Goal: Task Accomplishment & Management: Manage account settings

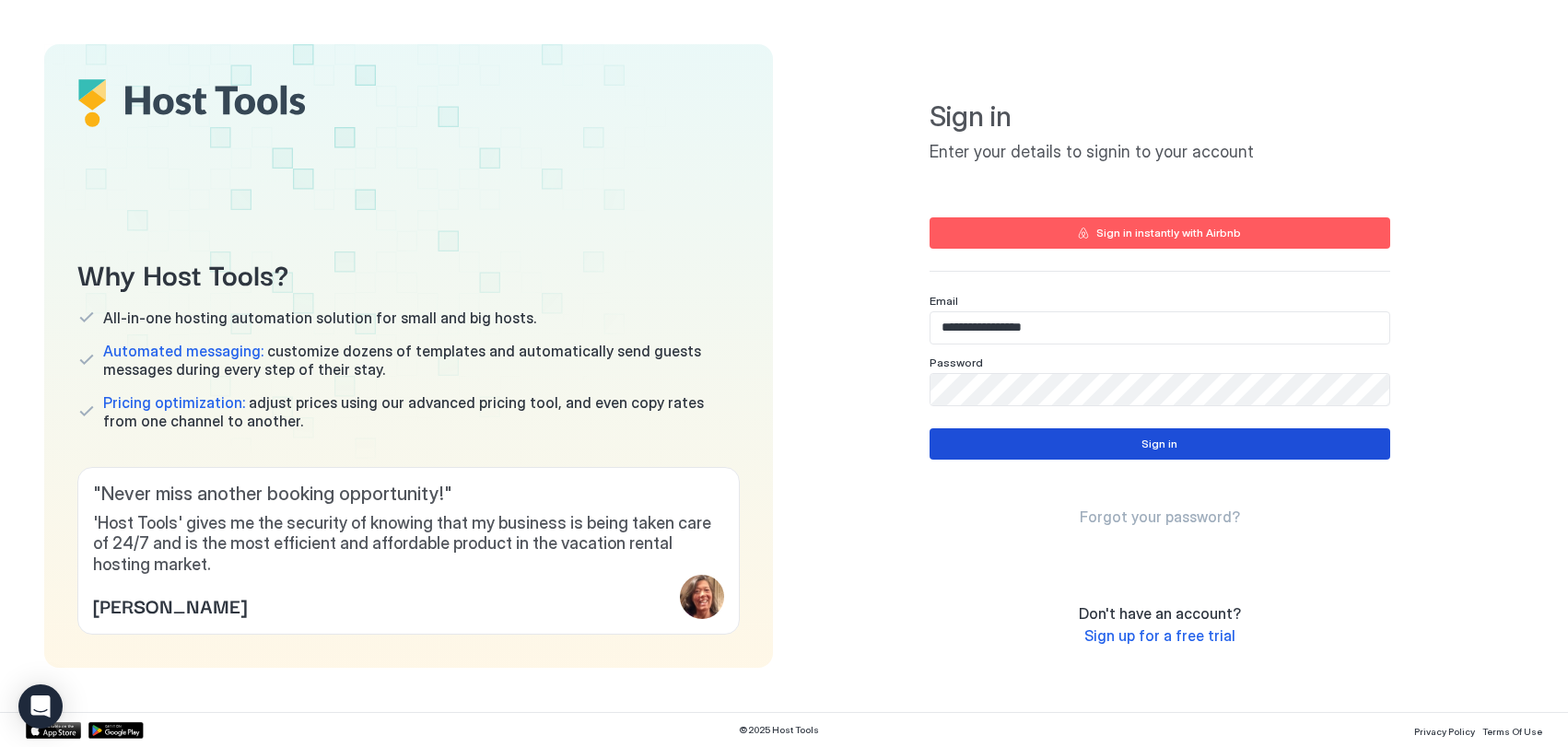
click at [1166, 442] on div "Sign in" at bounding box center [1159, 443] width 36 height 17
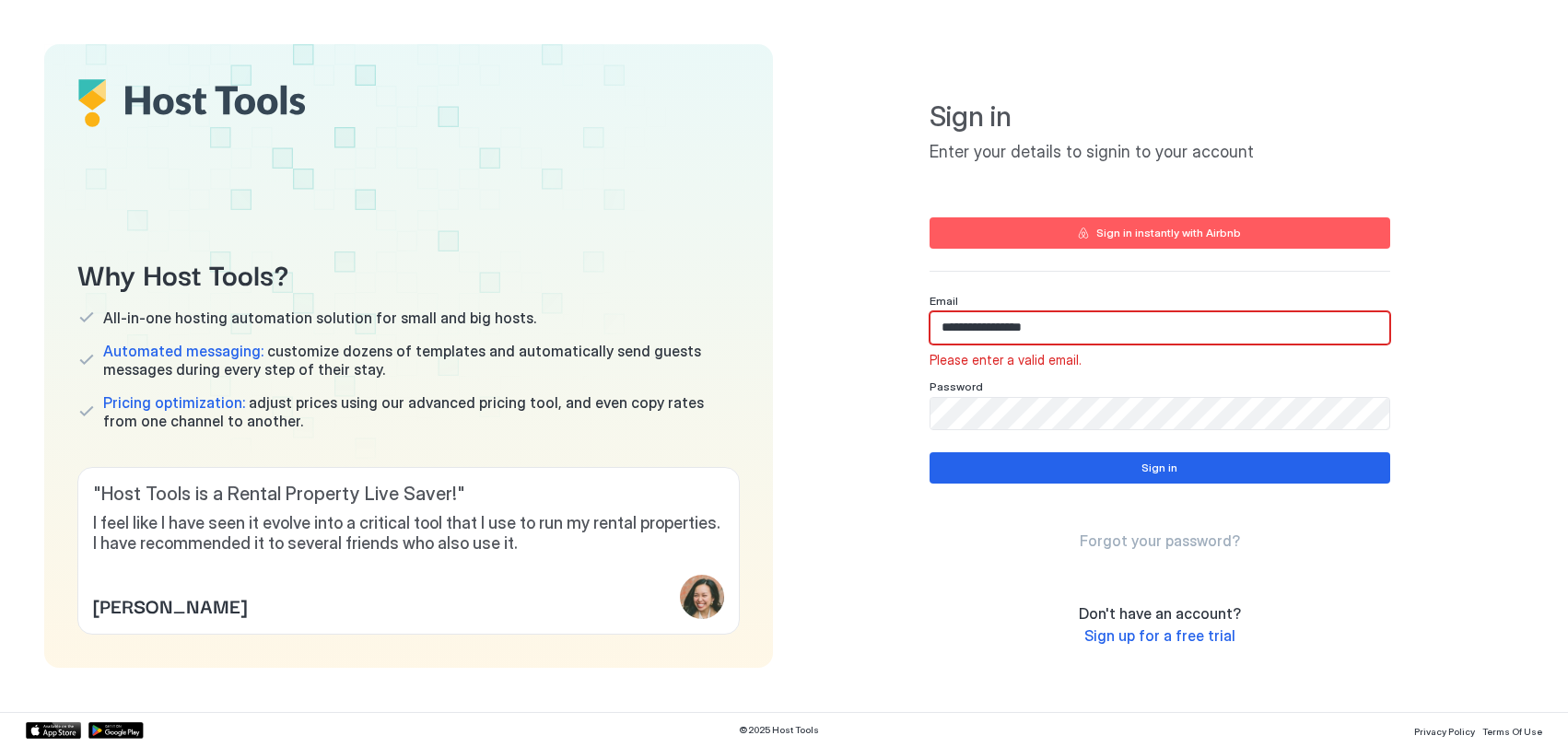
click at [1081, 327] on input "**********" at bounding box center [1160, 328] width 458 height 32
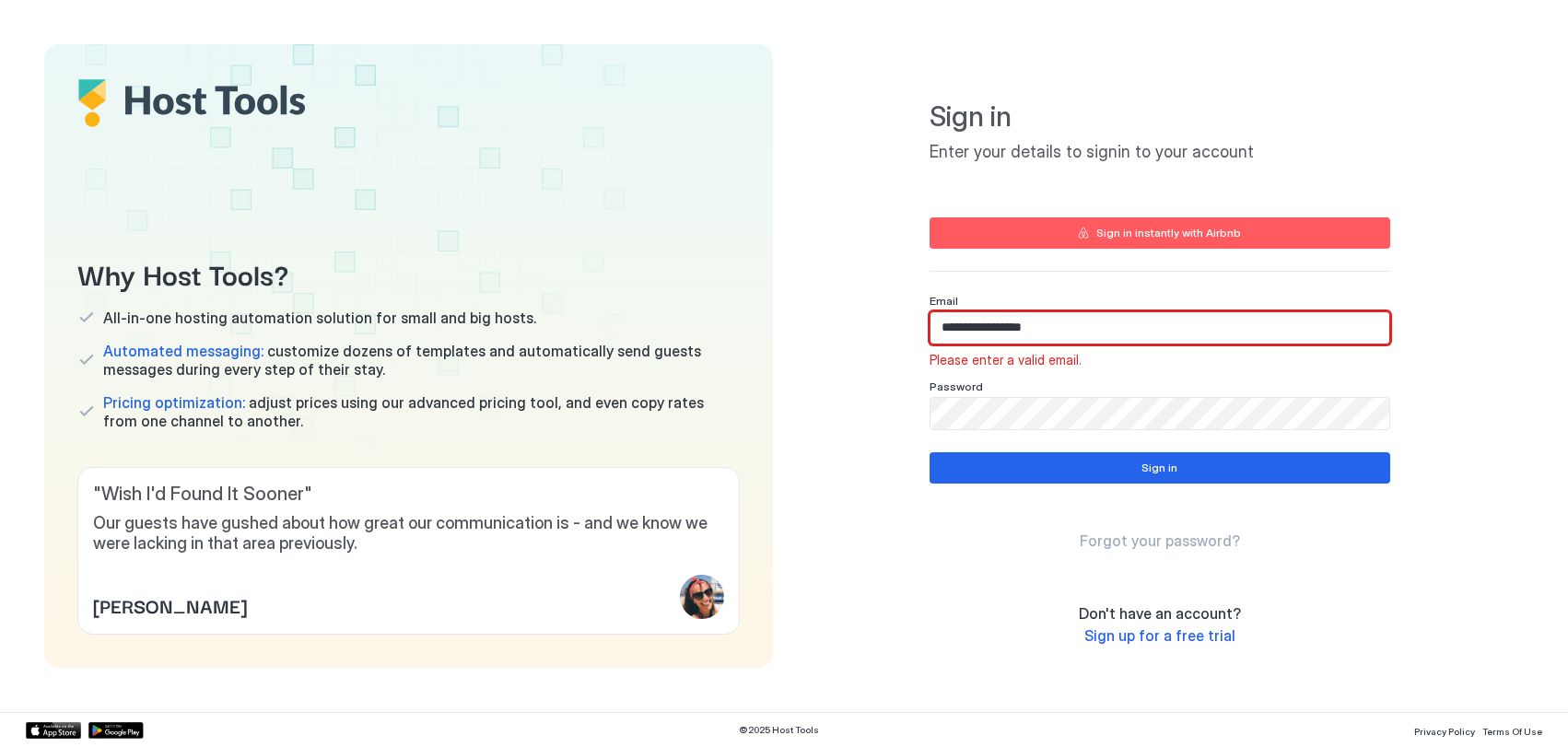
type input "**********"
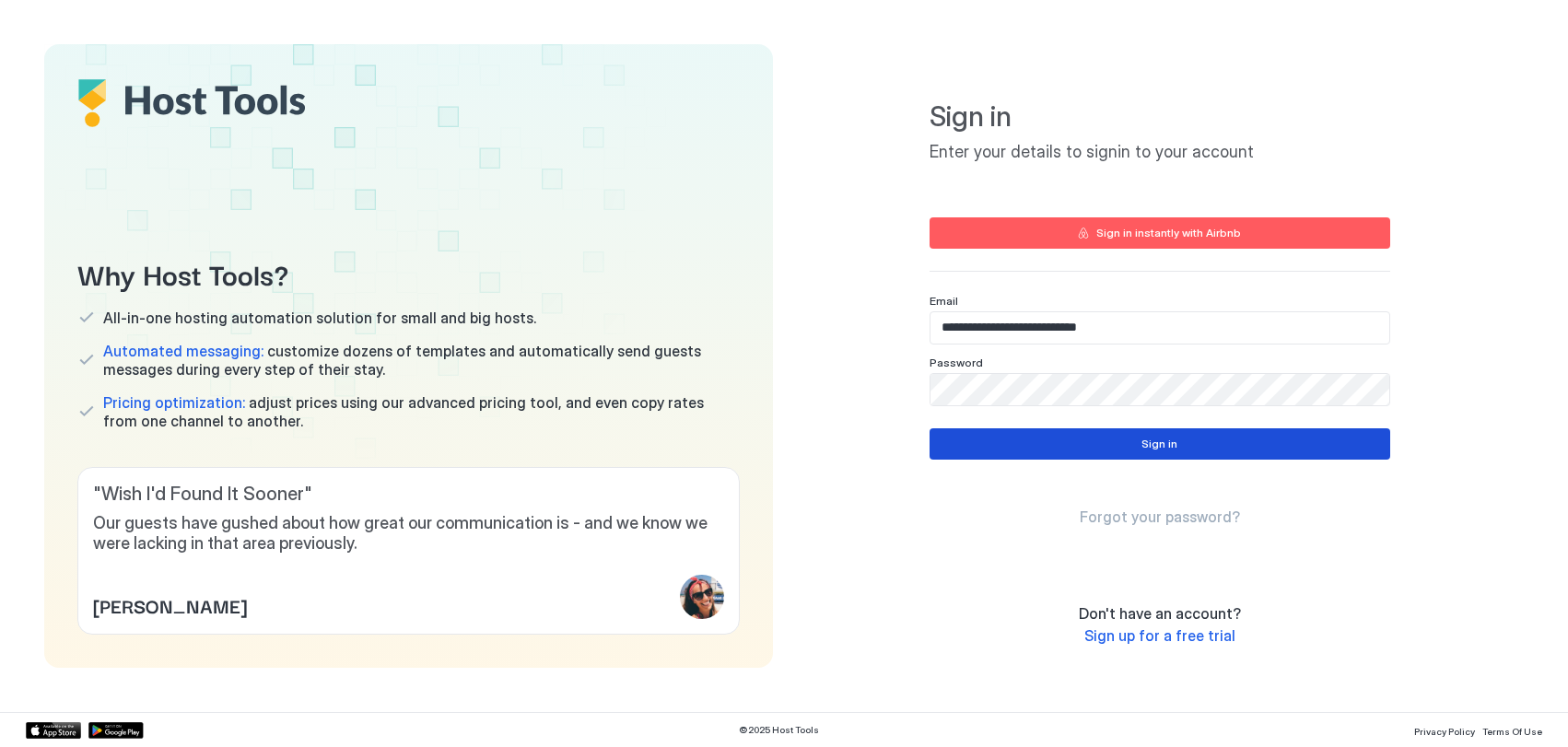
click at [1241, 438] on button "Sign in" at bounding box center [1160, 444] width 460 height 32
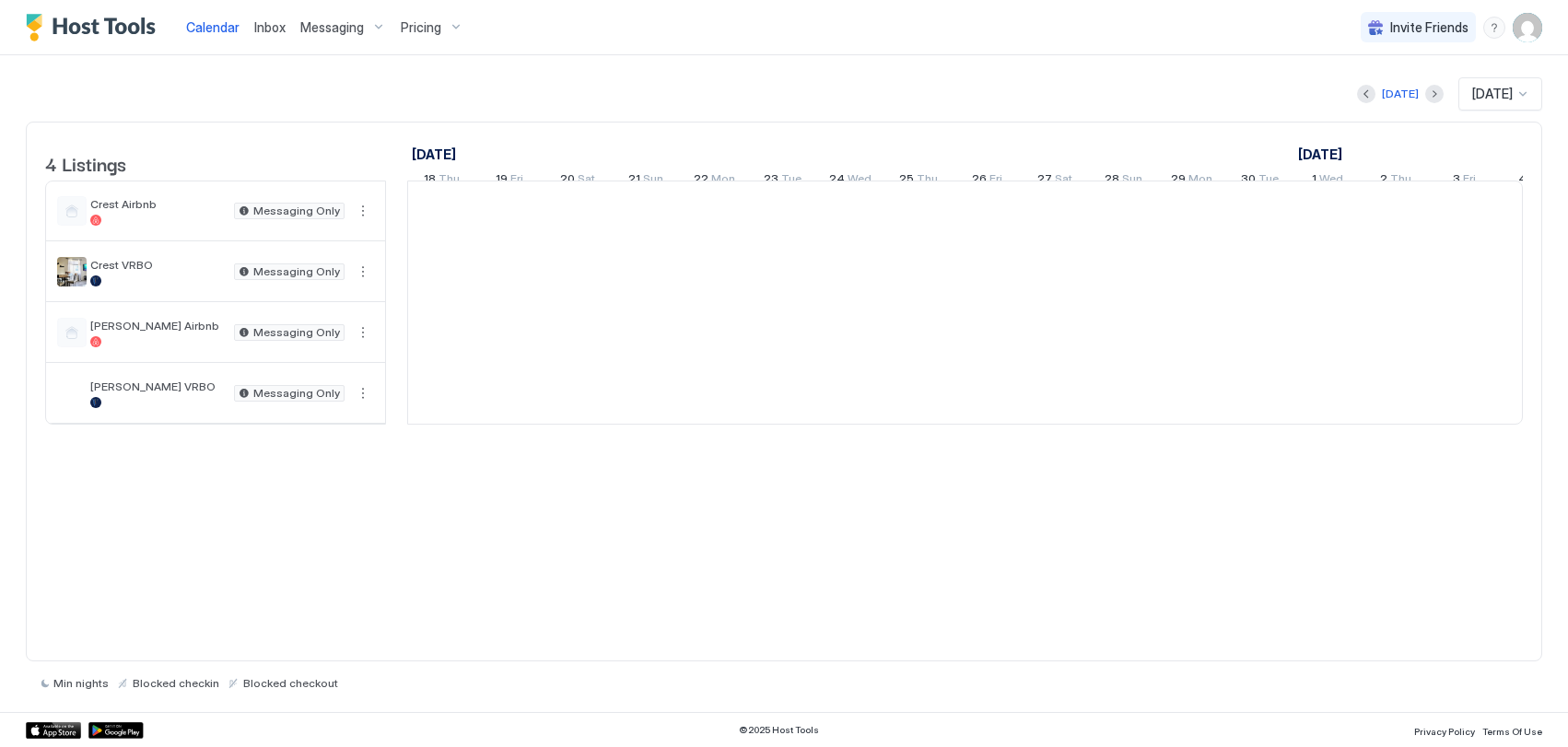
scroll to position [0, 1023]
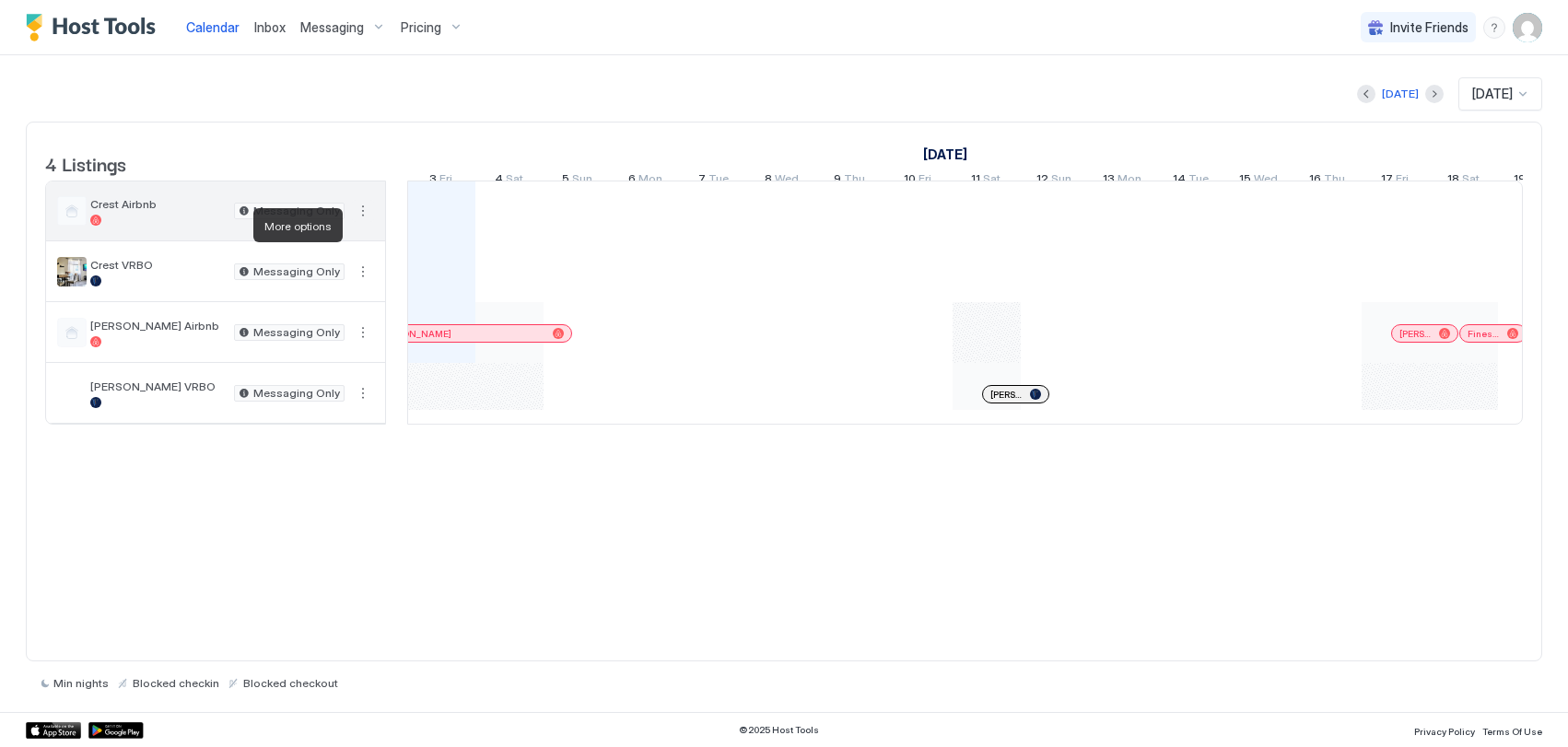
click at [364, 222] on button "More options" at bounding box center [363, 210] width 22 height 22
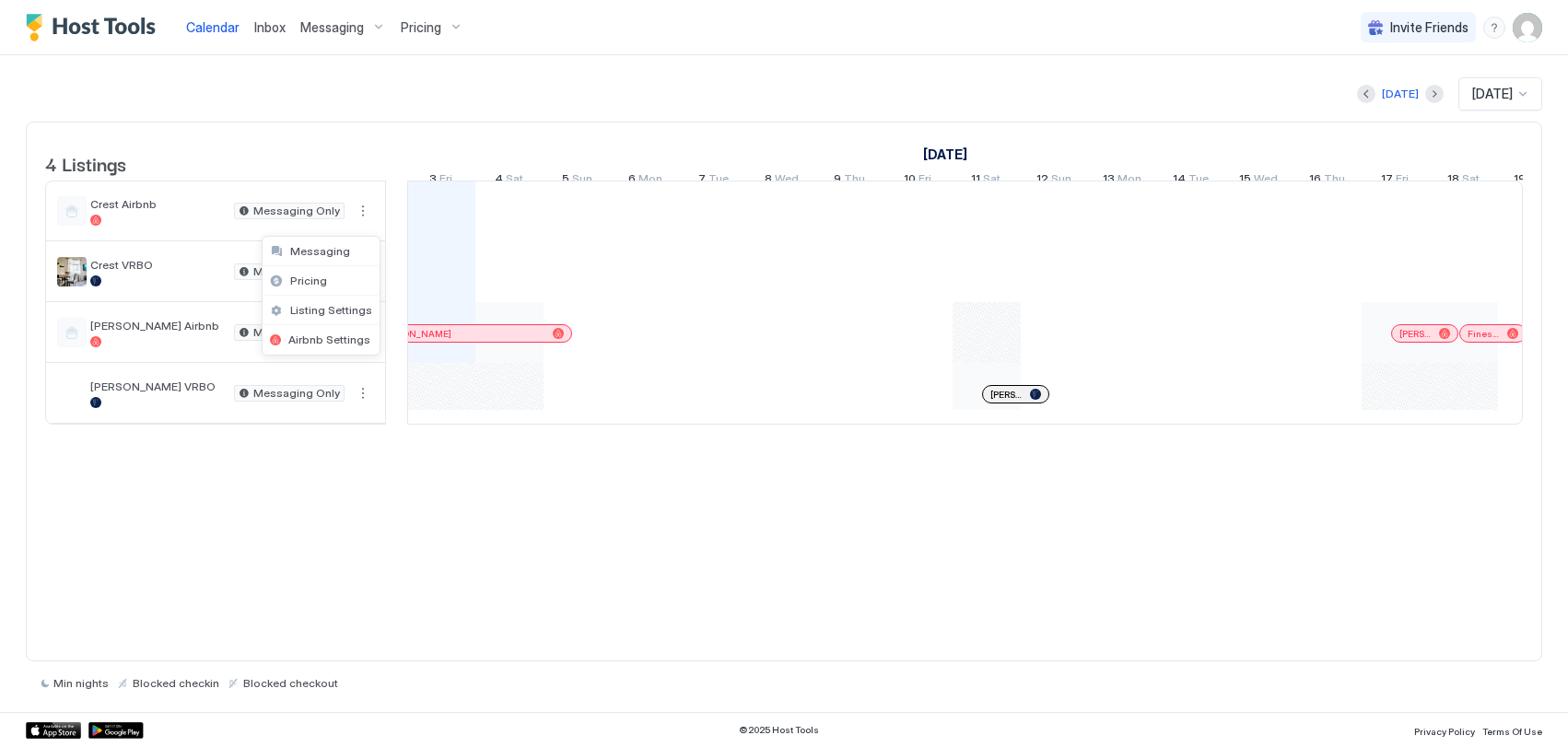
click at [404, 74] on div at bounding box center [784, 373] width 1568 height 747
click at [1523, 25] on img "User profile" at bounding box center [1527, 28] width 30 height 30
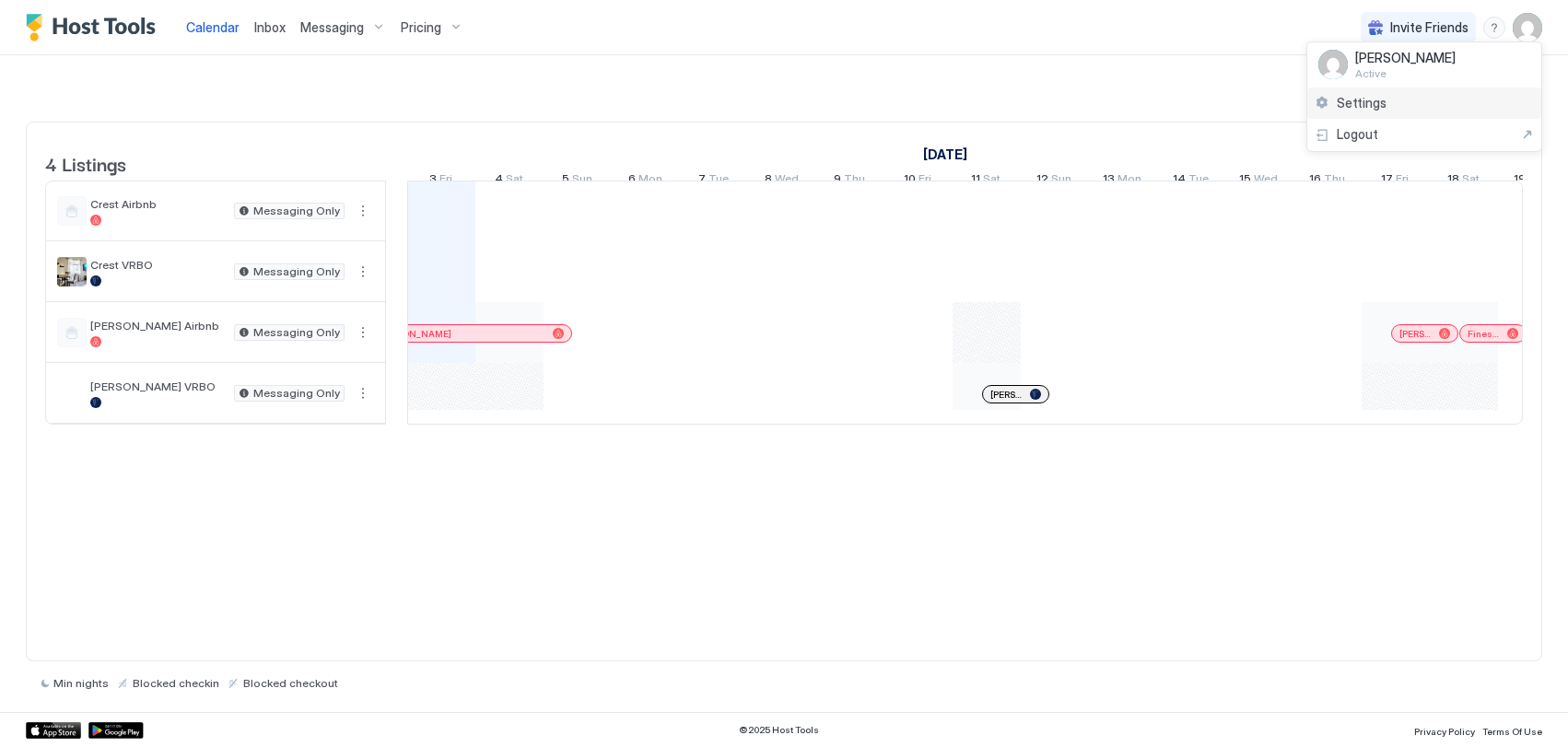
click at [1344, 111] on div "Settings" at bounding box center [1424, 103] width 234 height 32
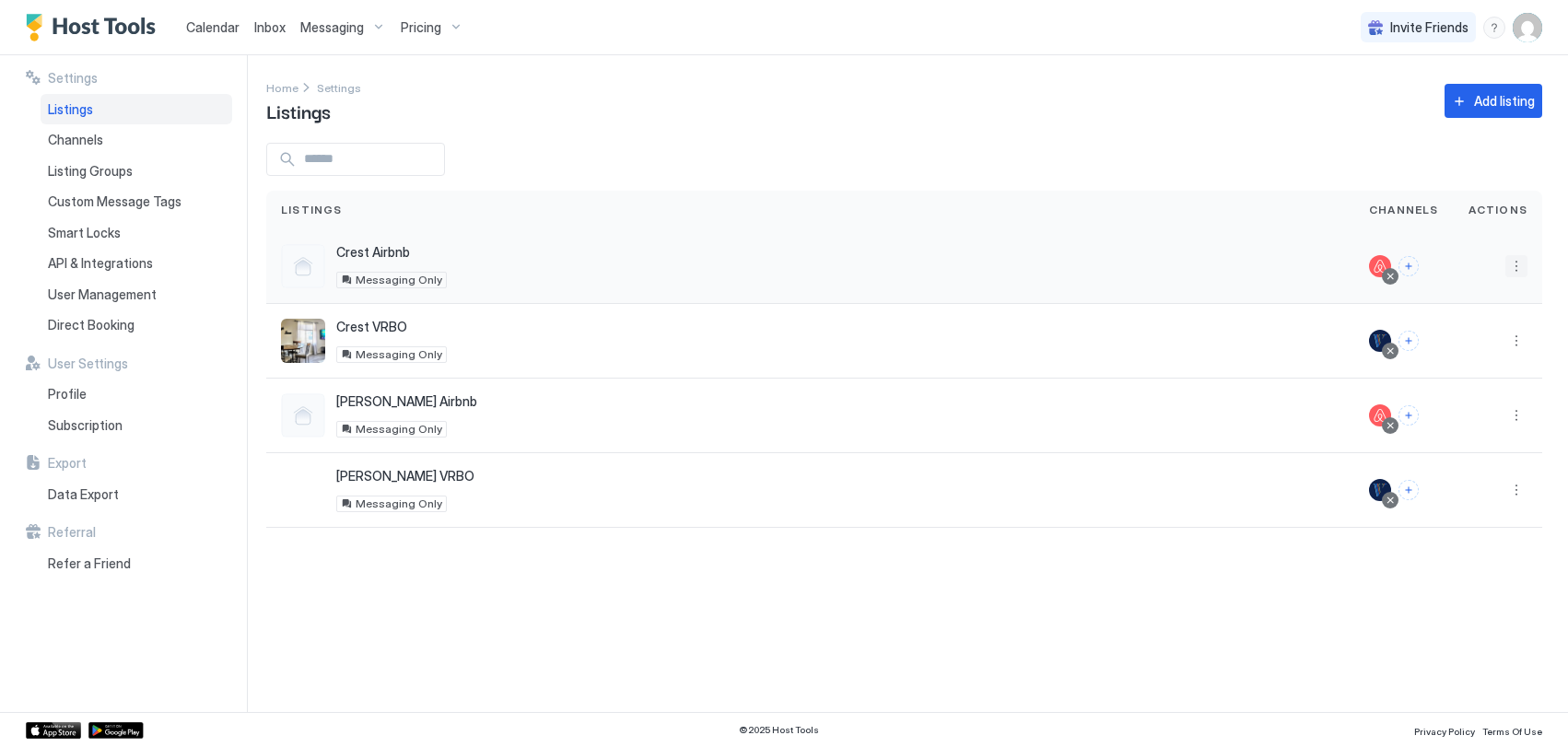
click at [1521, 262] on button "More options" at bounding box center [1516, 266] width 22 height 22
click at [1136, 222] on div at bounding box center [784, 373] width 1568 height 747
click at [1513, 261] on button "More options" at bounding box center [1516, 266] width 22 height 22
click at [1243, 206] on div at bounding box center [784, 373] width 1568 height 747
click at [1520, 265] on button "More options" at bounding box center [1516, 266] width 22 height 22
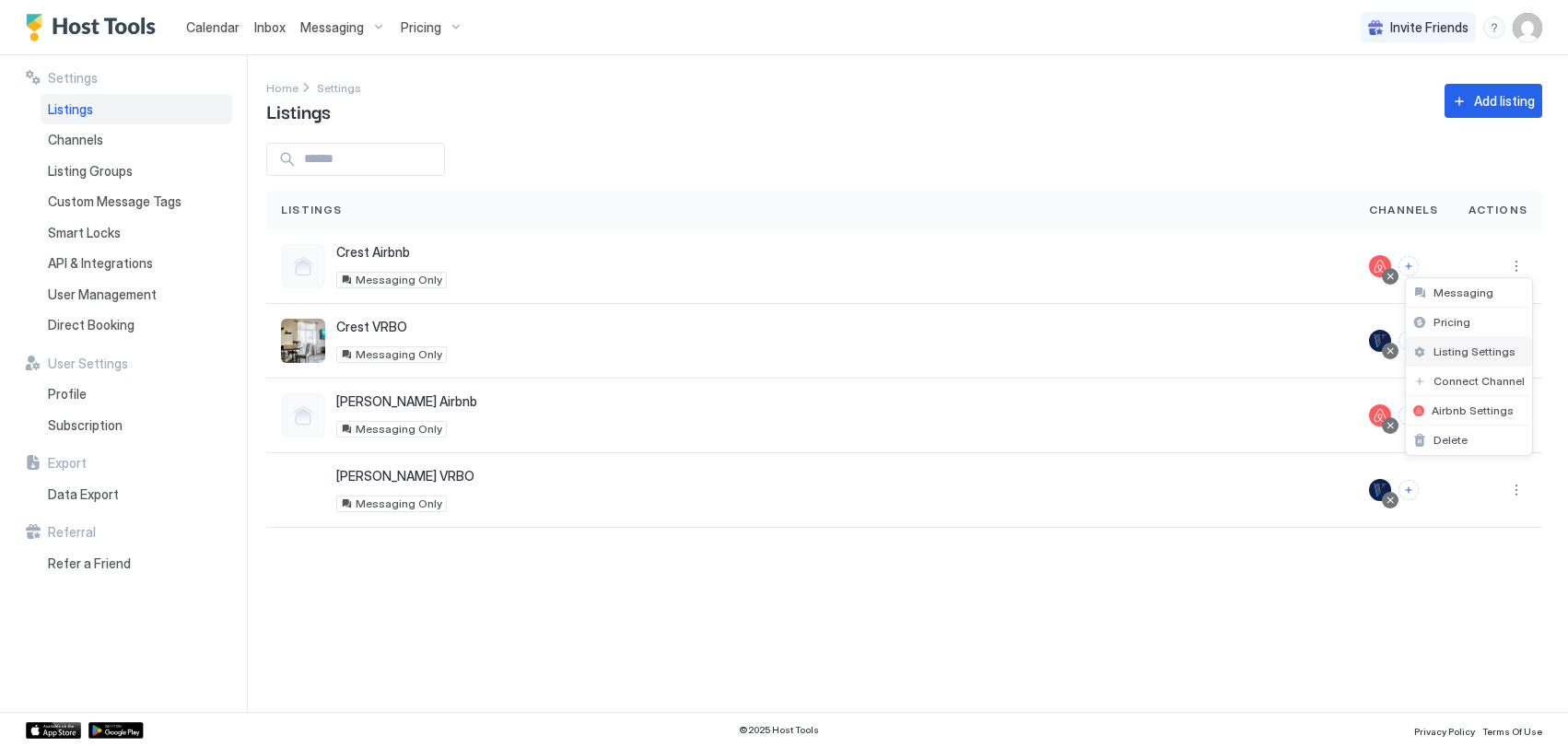
click at [1466, 356] on span "Listing Settings" at bounding box center [1475, 351] width 82 height 14
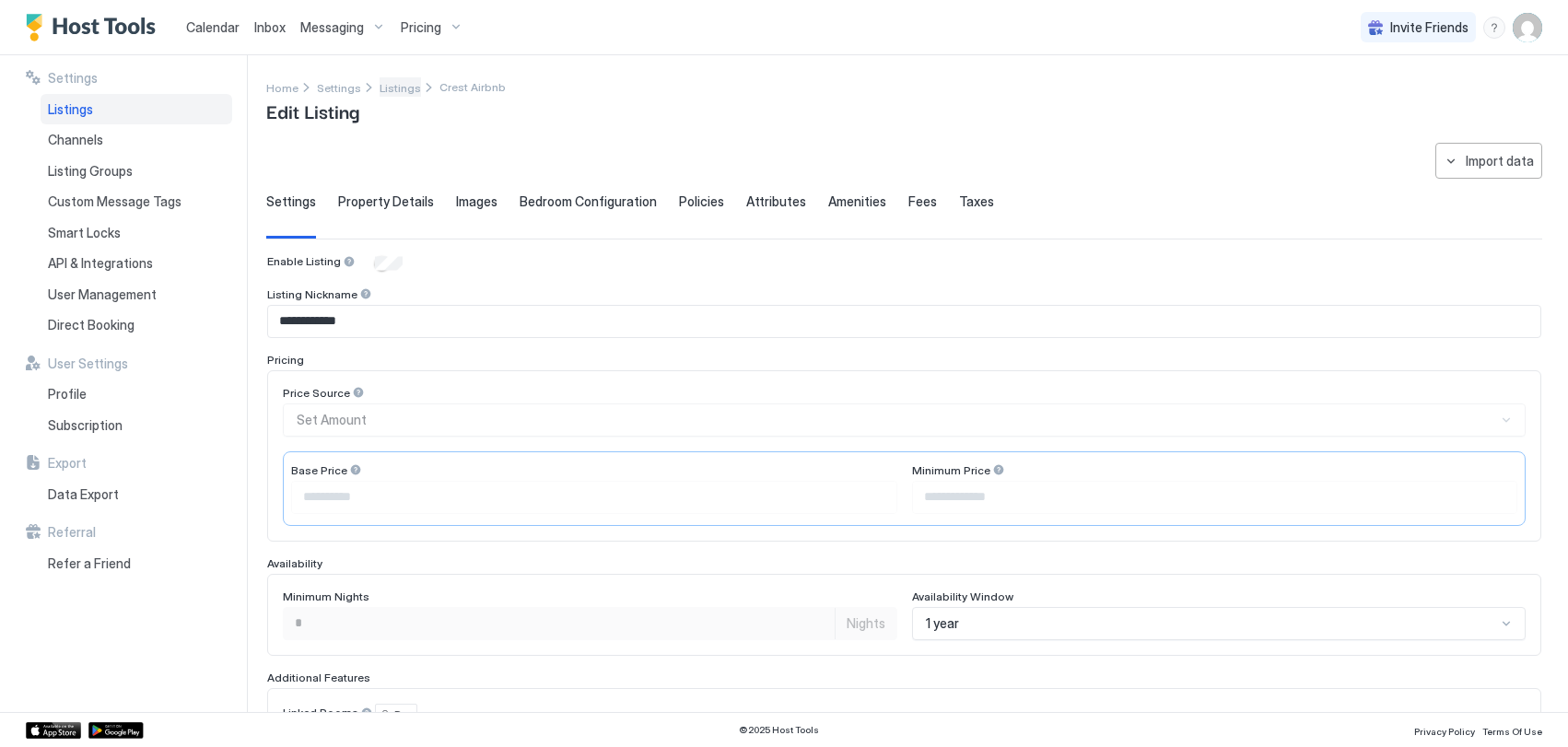
click at [402, 91] on span "Listings" at bounding box center [400, 88] width 42 height 14
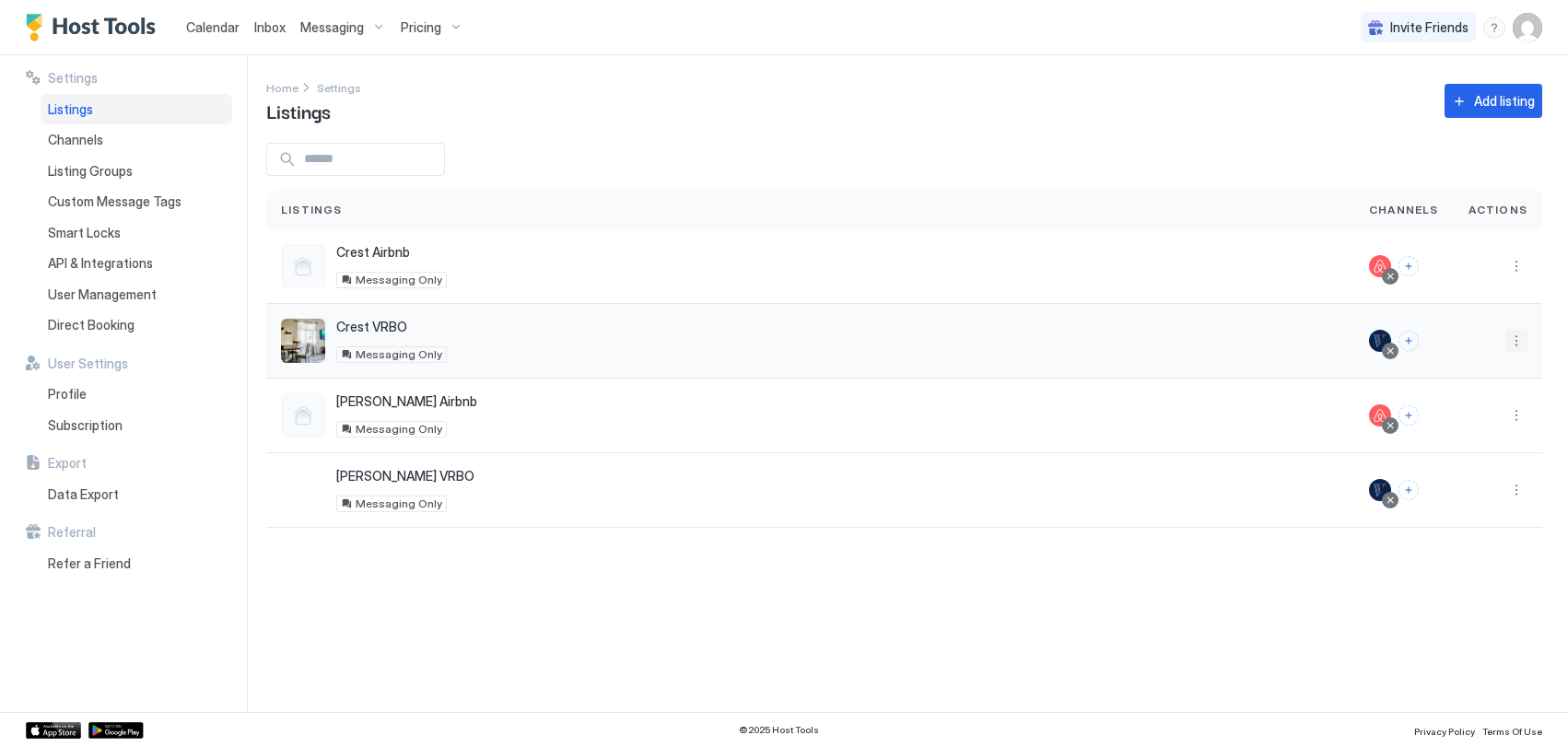
click at [1516, 343] on button "More options" at bounding box center [1516, 340] width 22 height 22
click at [1460, 428] on span "Listing Settings" at bounding box center [1475, 426] width 82 height 14
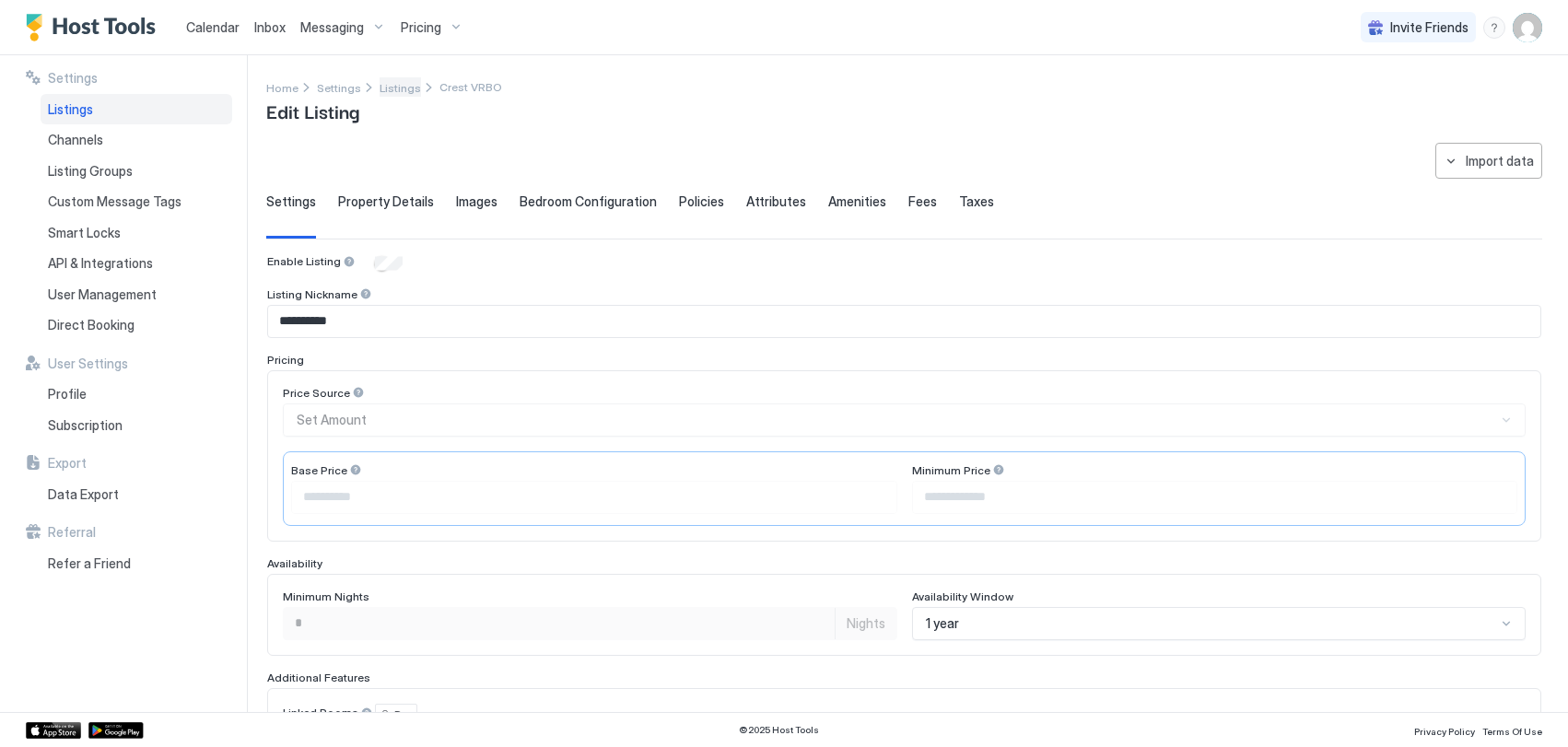
click at [407, 86] on span "Listings" at bounding box center [400, 88] width 42 height 14
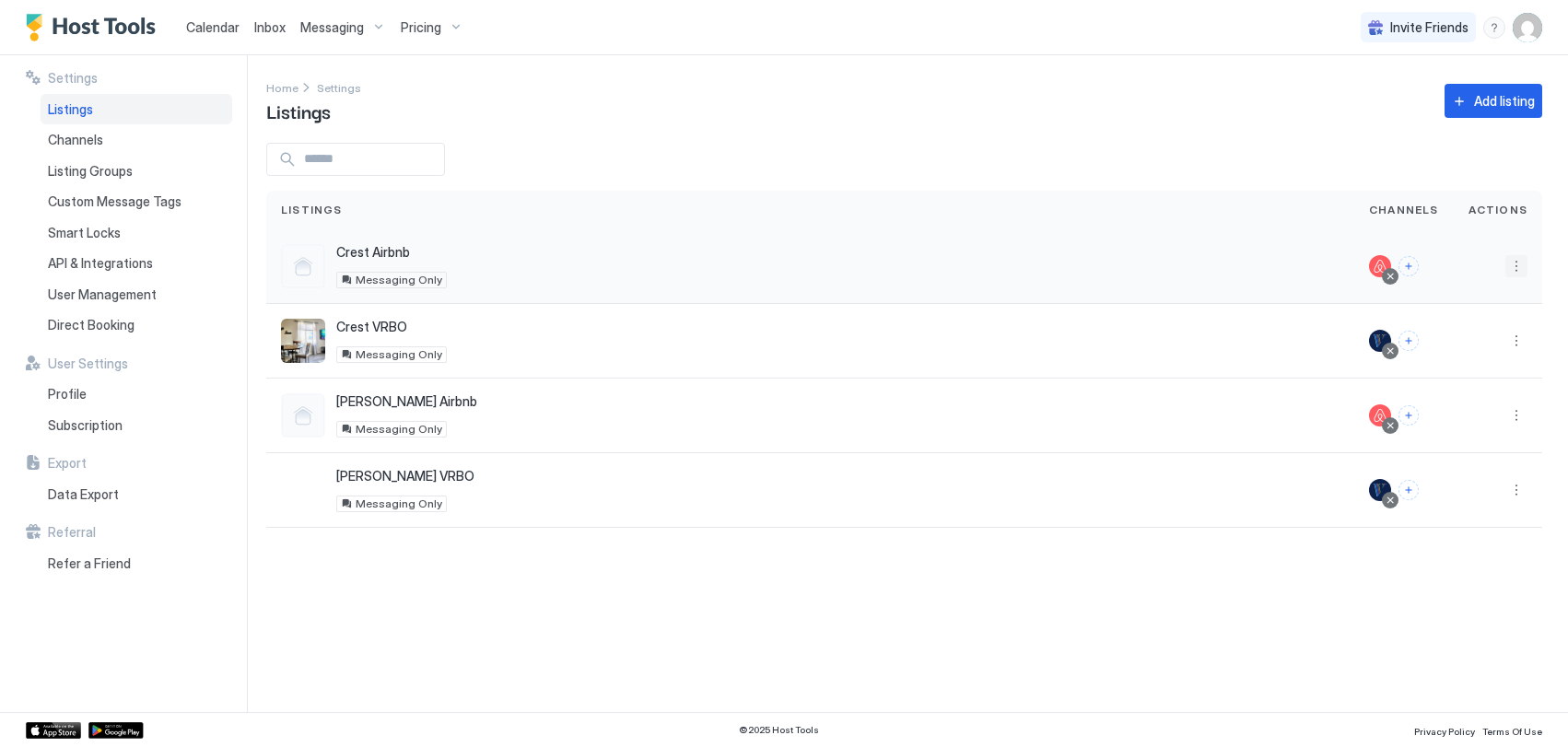
click at [1517, 263] on button "More options" at bounding box center [1516, 266] width 22 height 22
click at [1476, 354] on span "Listing Settings" at bounding box center [1475, 351] width 82 height 14
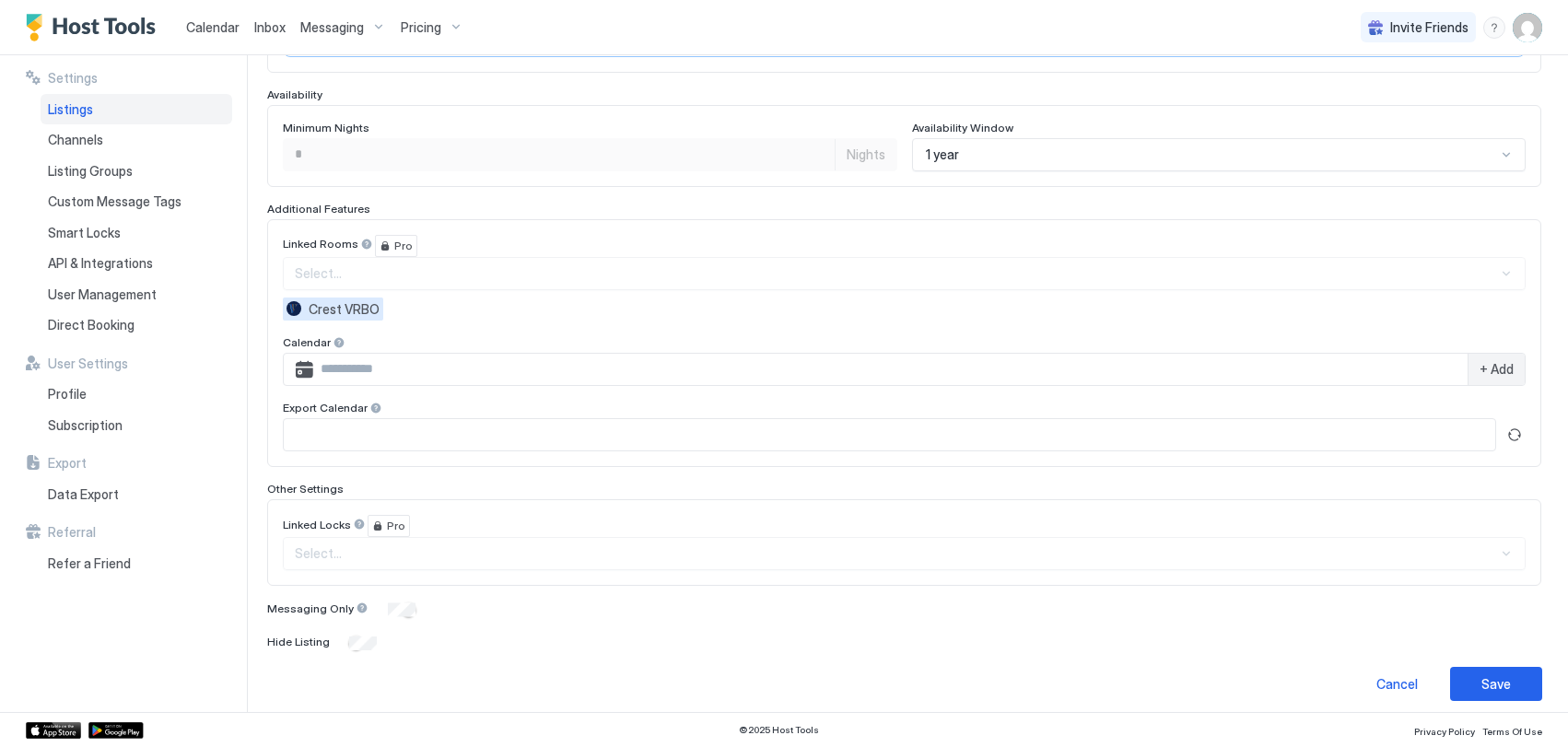
scroll to position [480, 0]
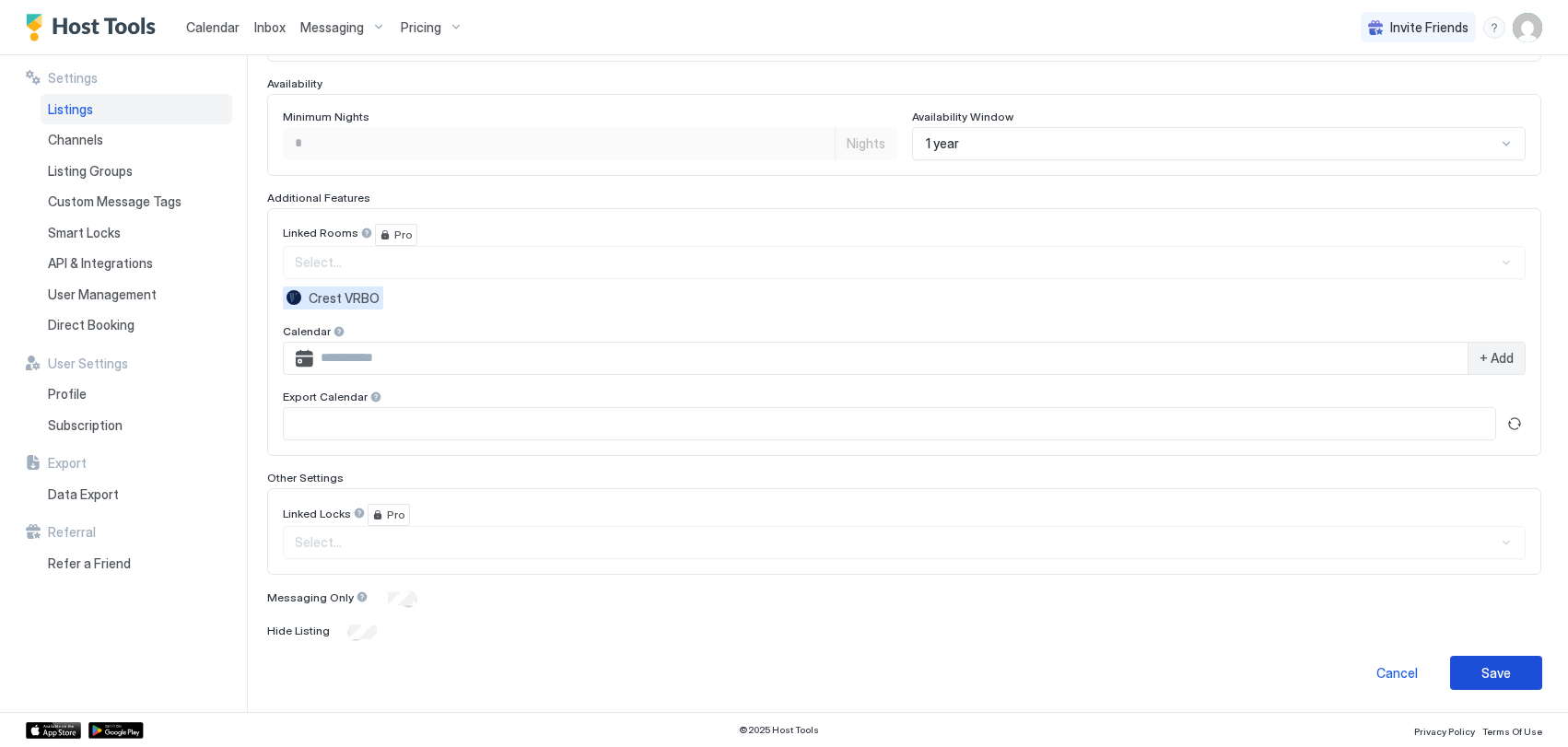
click at [1487, 670] on div "Save" at bounding box center [1497, 672] width 30 height 19
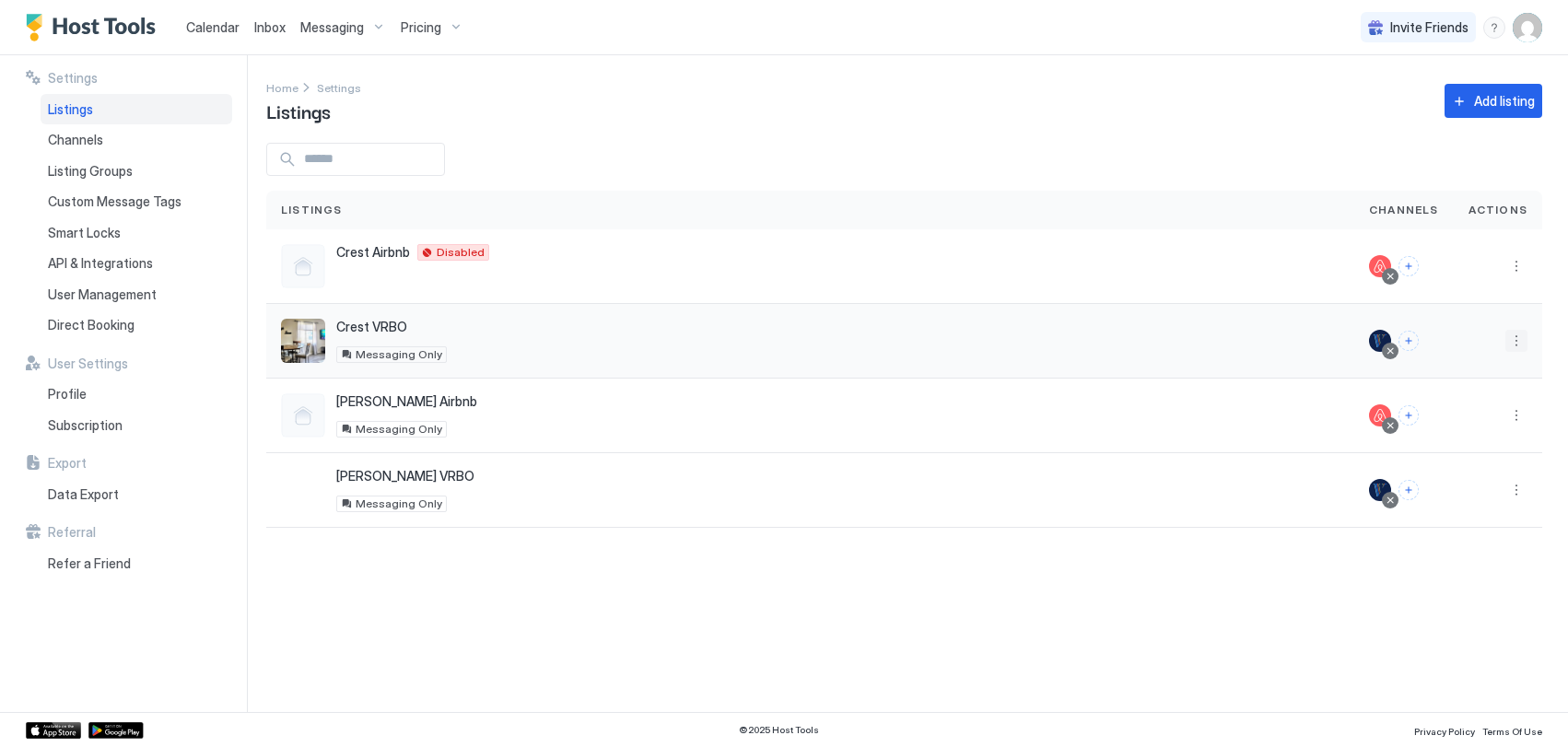
click at [1515, 343] on button "More options" at bounding box center [1516, 340] width 22 height 22
click at [1481, 427] on span "Listing Settings" at bounding box center [1475, 426] width 82 height 14
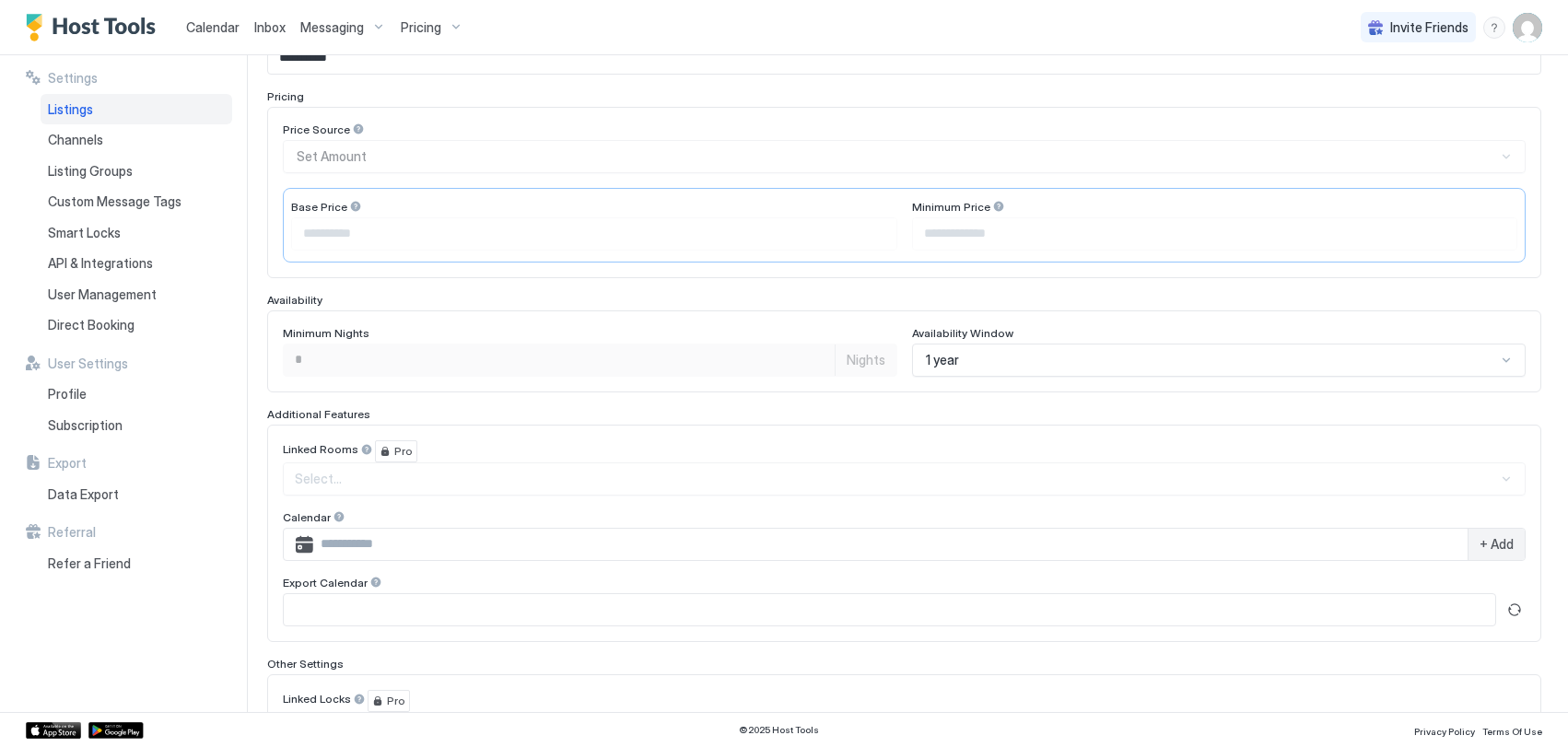
scroll to position [449, 0]
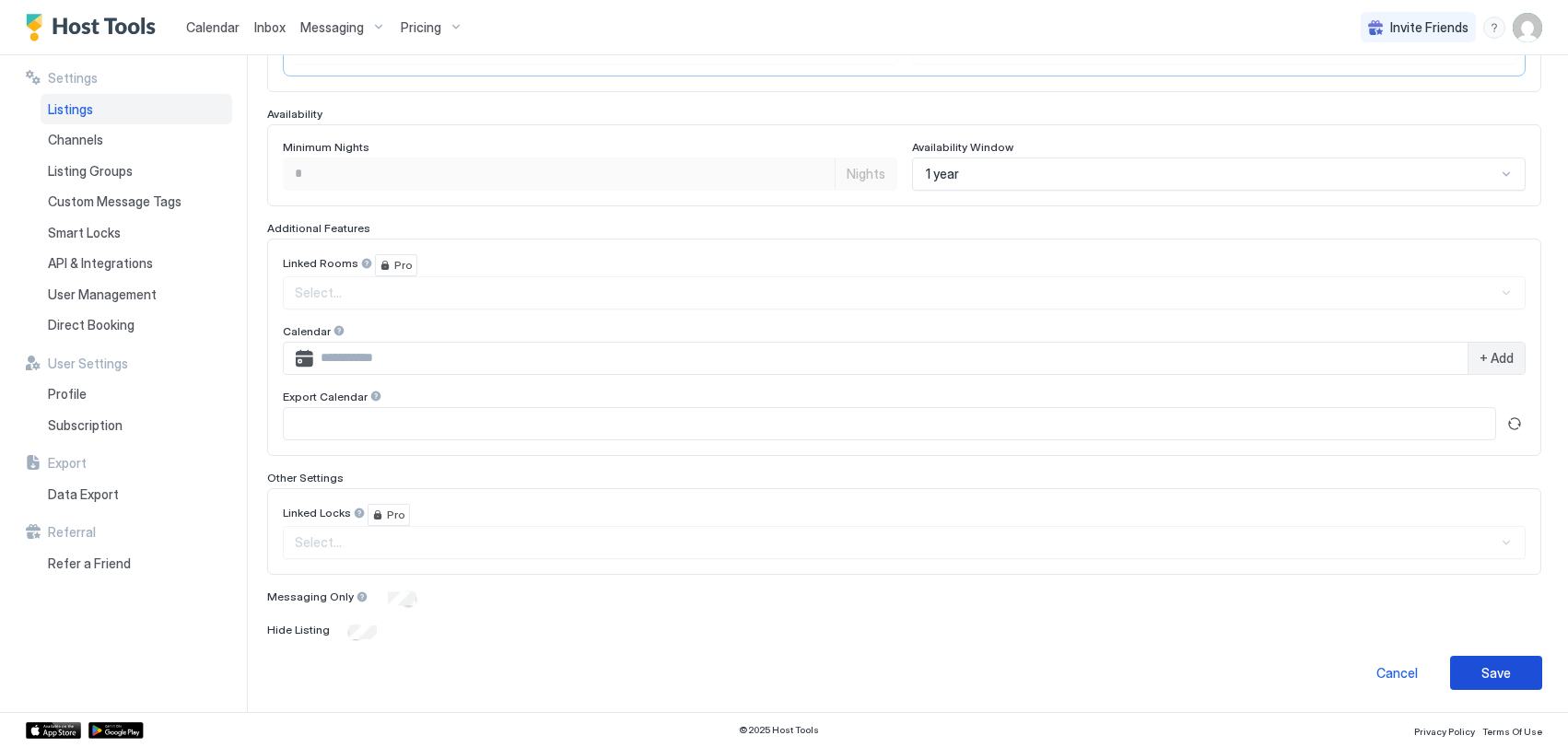
click at [1467, 662] on button "Save" at bounding box center [1496, 673] width 92 height 34
